Goal: Find specific page/section: Find specific page/section

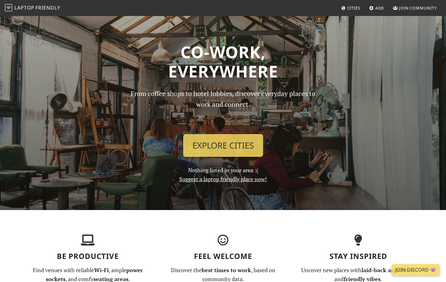
click at [232, 128] on p "From coffee shops to hotel lobbies, discover everyday places to work and connec…" at bounding box center [223, 108] width 196 height 41
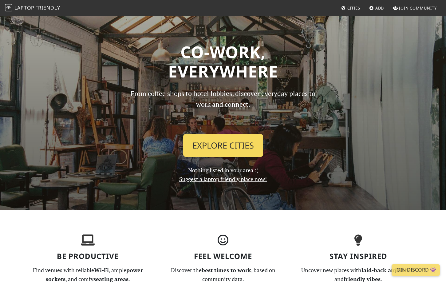
click at [228, 142] on link "Explore Cities" at bounding box center [223, 145] width 80 height 23
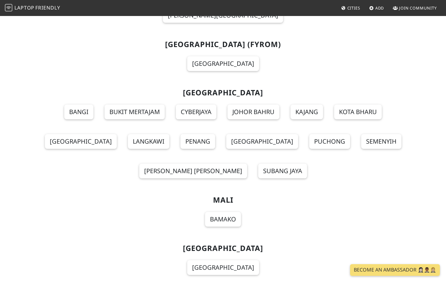
scroll to position [4119, 0]
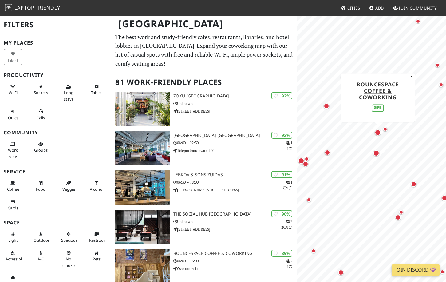
click at [378, 133] on div "Map marker" at bounding box center [378, 132] width 6 height 6
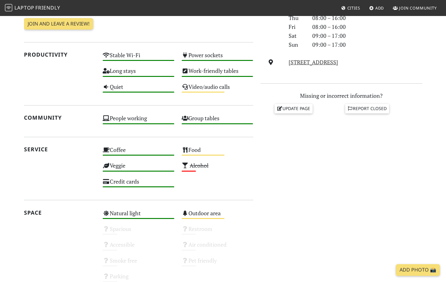
scroll to position [210, 0]
